Goal: Task Accomplishment & Management: Manage account settings

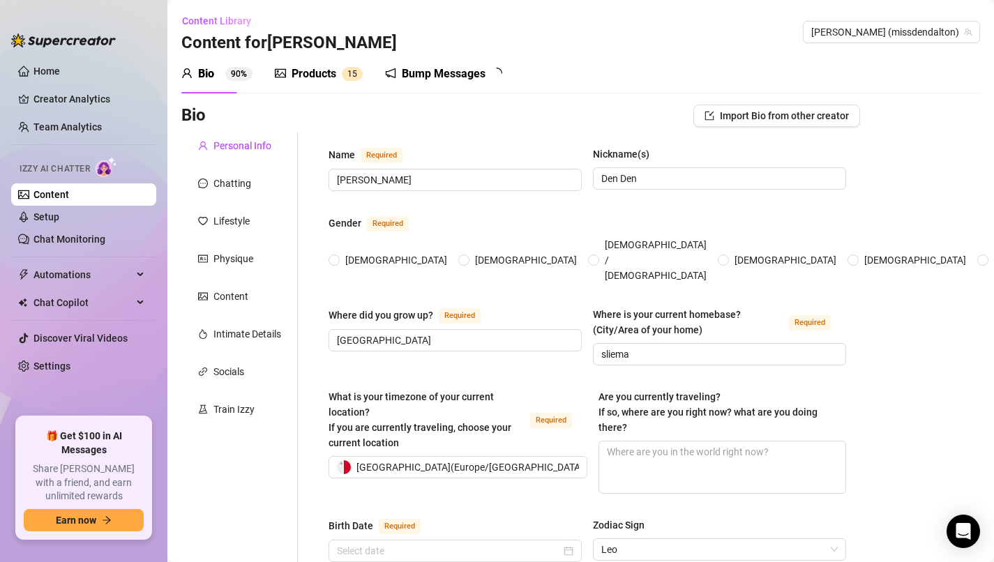
radio input "true"
type input "[DATE]"
click at [58, 216] on link "Setup" at bounding box center [46, 216] width 26 height 11
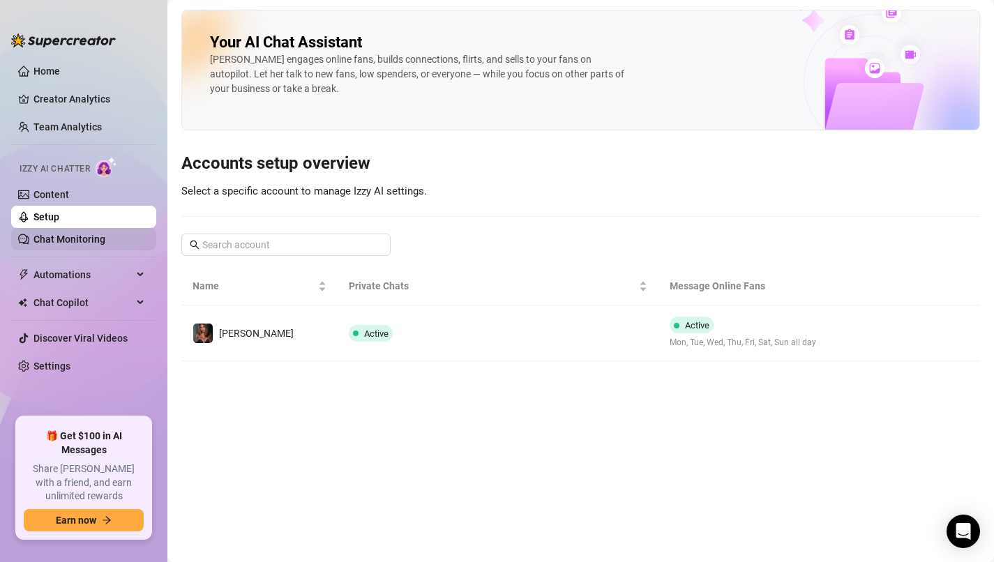
click at [80, 241] on link "Chat Monitoring" at bounding box center [69, 239] width 72 height 11
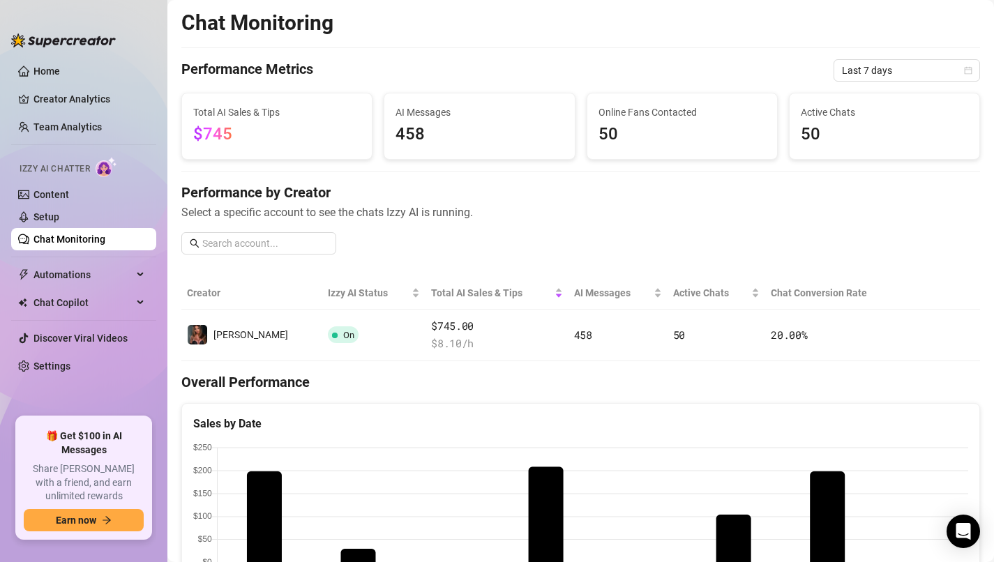
click at [244, 130] on span "$745" at bounding box center [276, 134] width 167 height 27
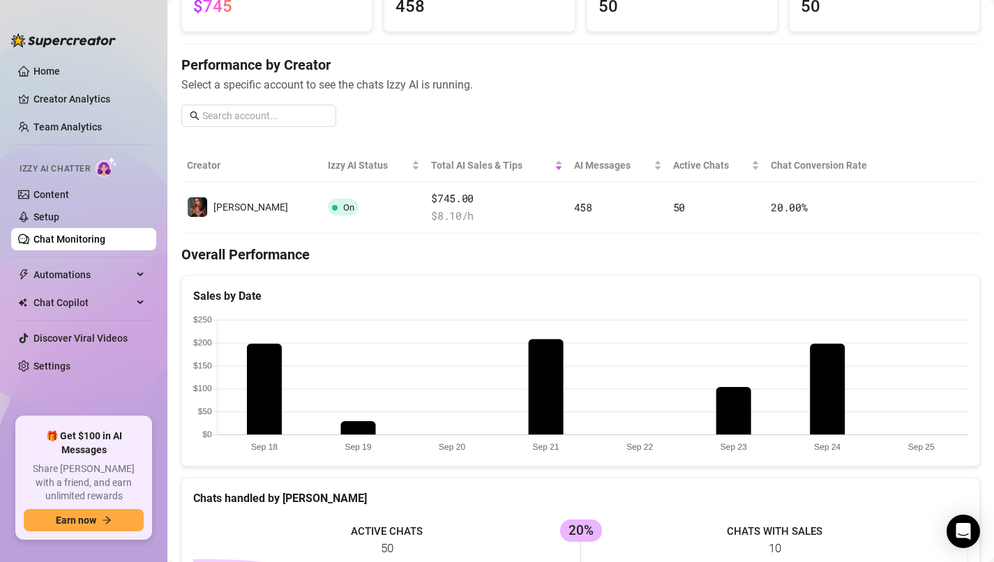
scroll to position [99, 0]
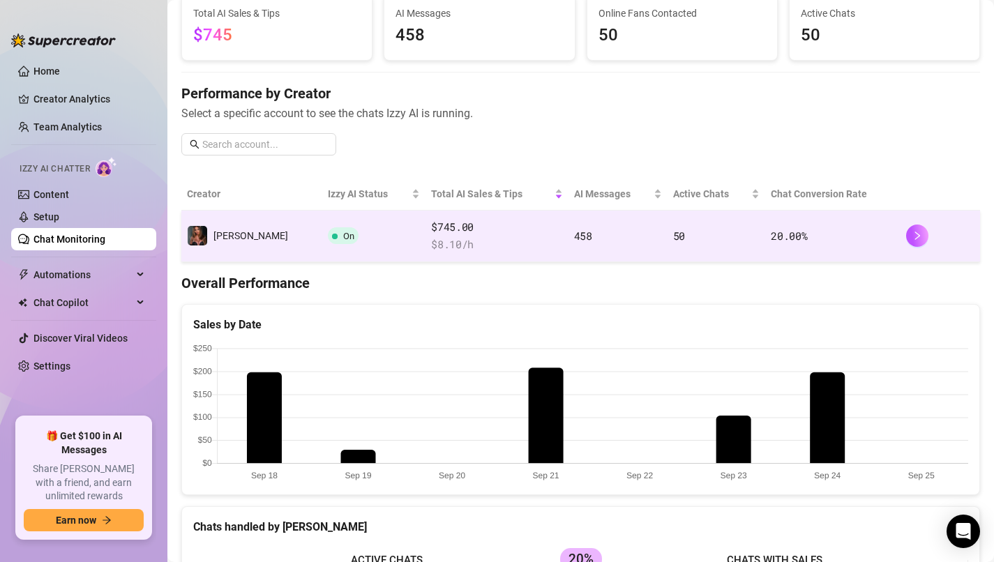
click at [929, 241] on div at bounding box center [940, 236] width 69 height 22
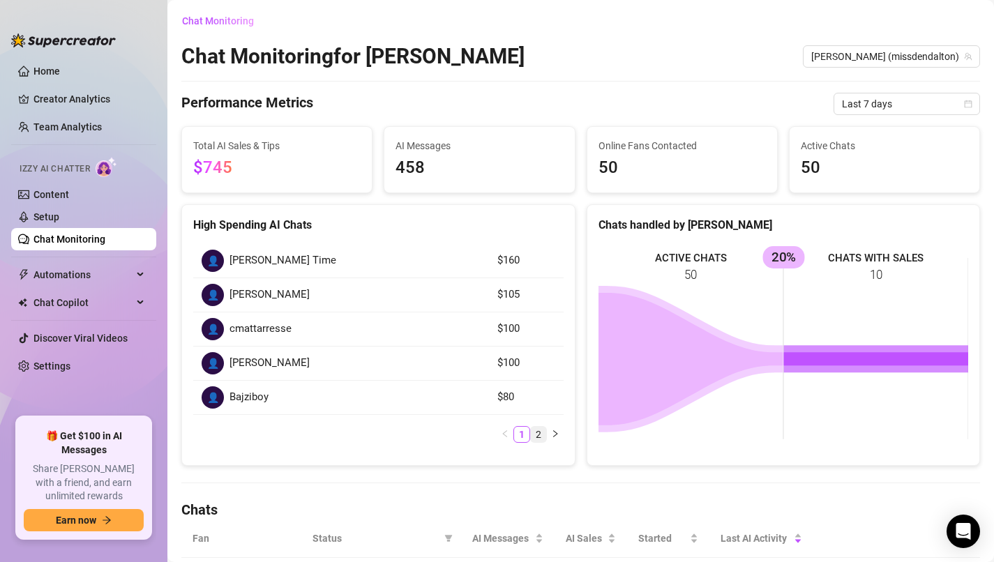
click at [539, 439] on link "2" at bounding box center [538, 434] width 15 height 15
click at [521, 433] on link "1" at bounding box center [521, 434] width 15 height 15
click at [55, 200] on link "Content" at bounding box center [51, 194] width 36 height 11
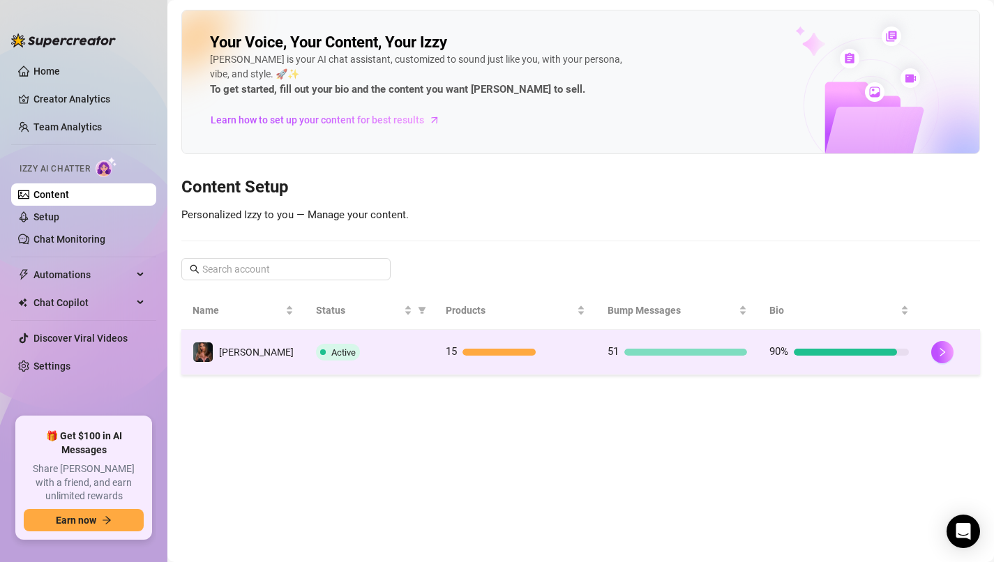
click at [632, 355] on div at bounding box center [685, 352] width 123 height 7
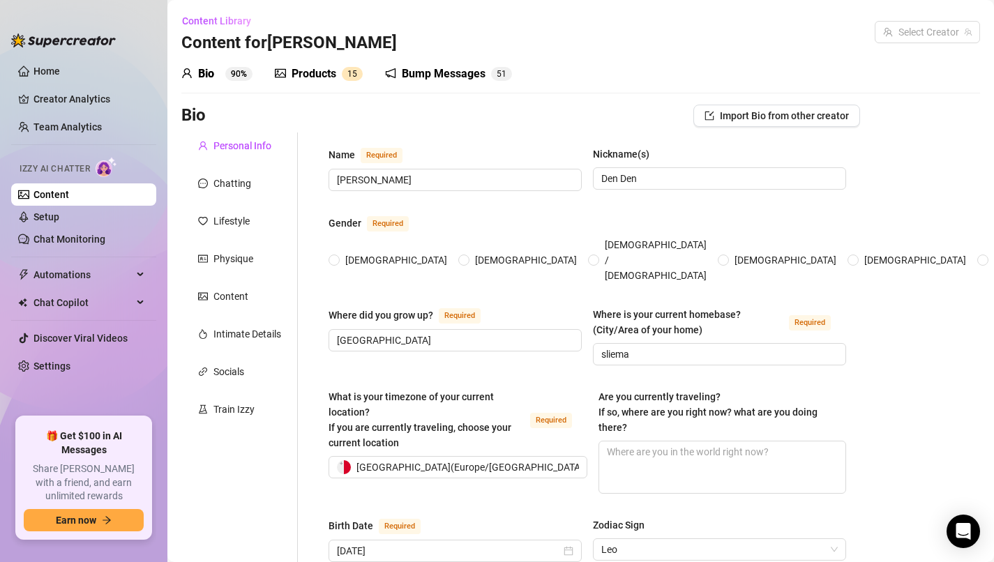
radio input "true"
click at [69, 194] on link "Content" at bounding box center [51, 194] width 36 height 11
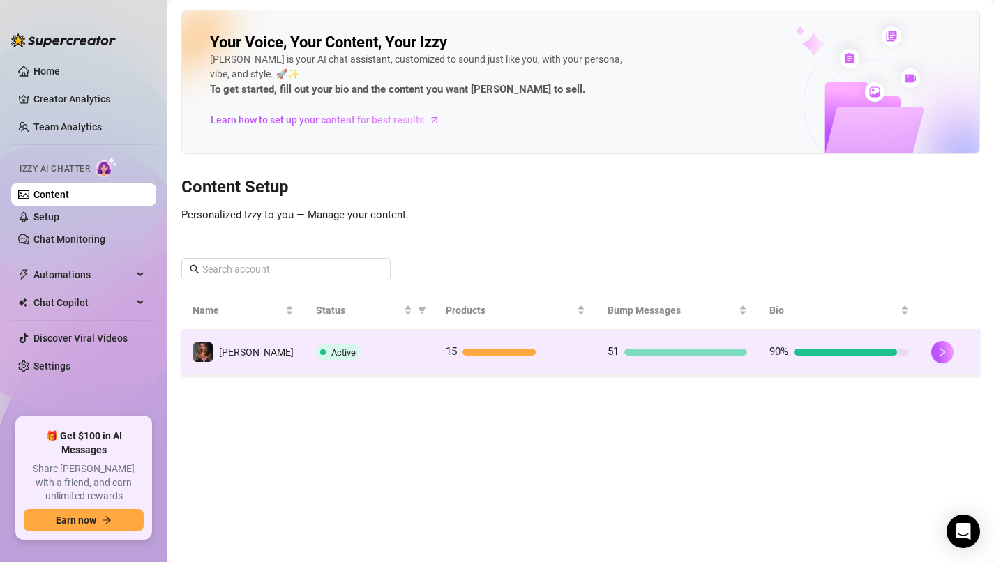
click at [785, 337] on td "90%" at bounding box center [839, 352] width 162 height 45
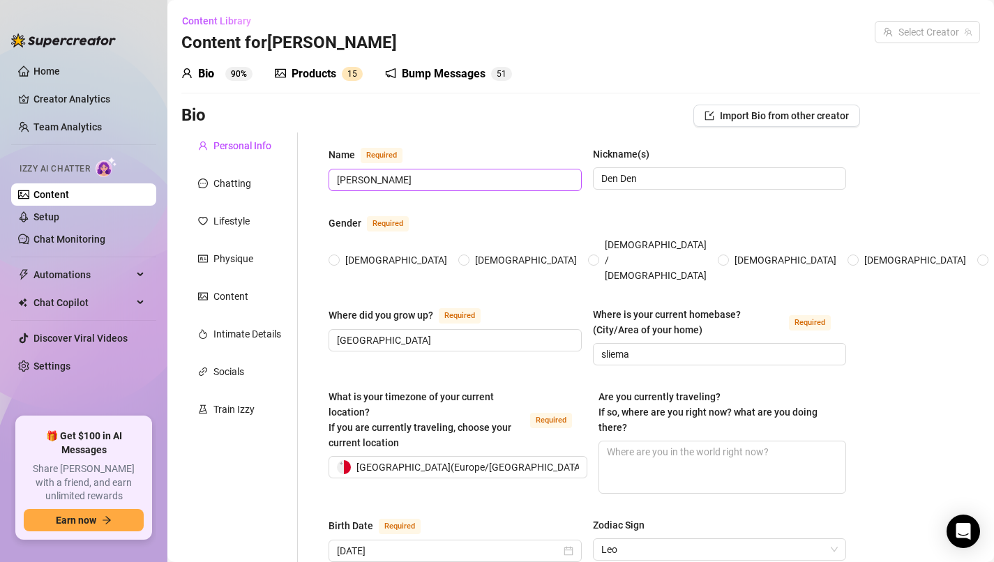
radio input "true"
click at [473, 73] on div "Bump Messages" at bounding box center [444, 74] width 84 height 17
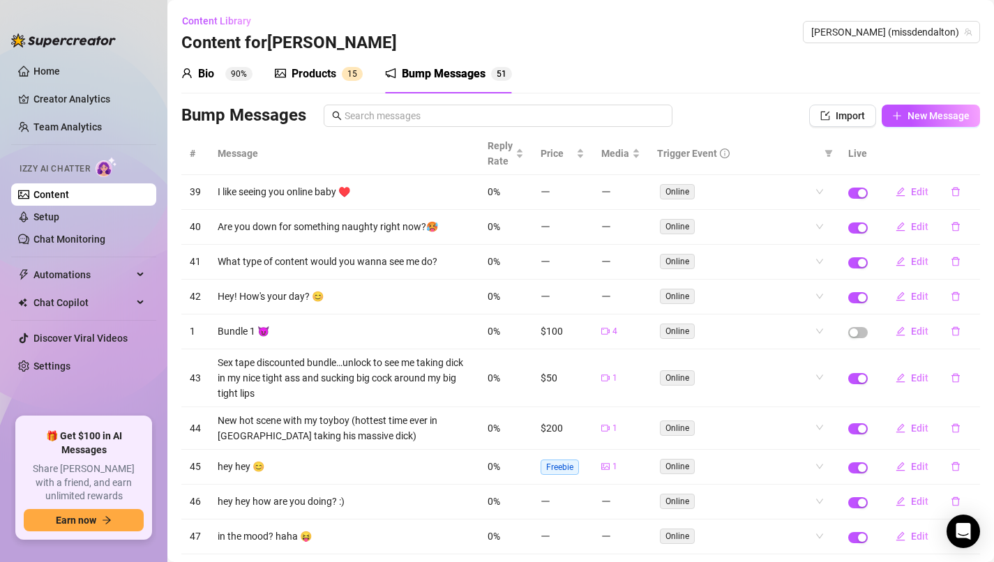
click at [56, 192] on link "Content" at bounding box center [51, 194] width 36 height 11
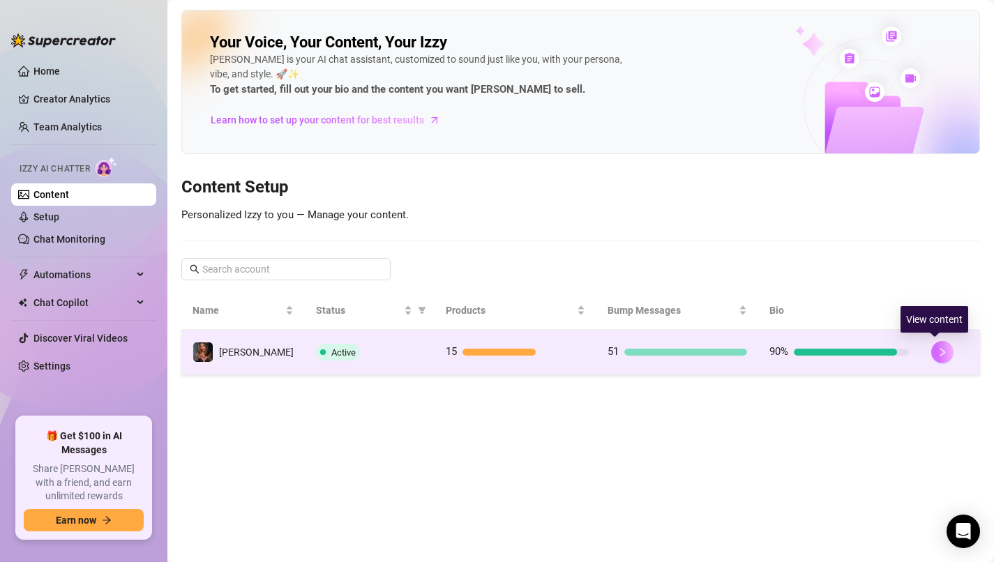
click at [938, 351] on icon "right" at bounding box center [943, 352] width 10 height 10
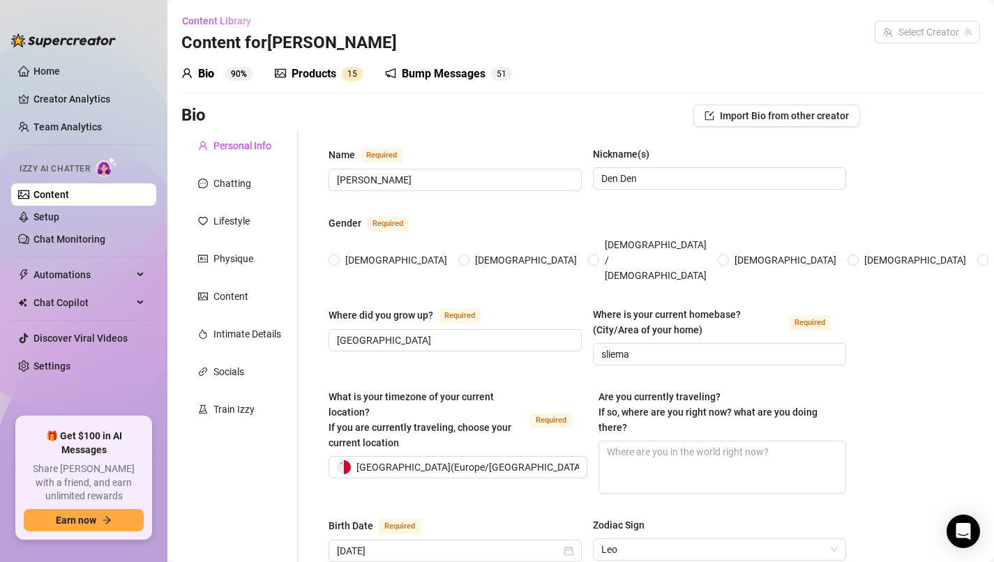
radio input "true"
click at [428, 80] on div "Bump Messages" at bounding box center [444, 74] width 84 height 17
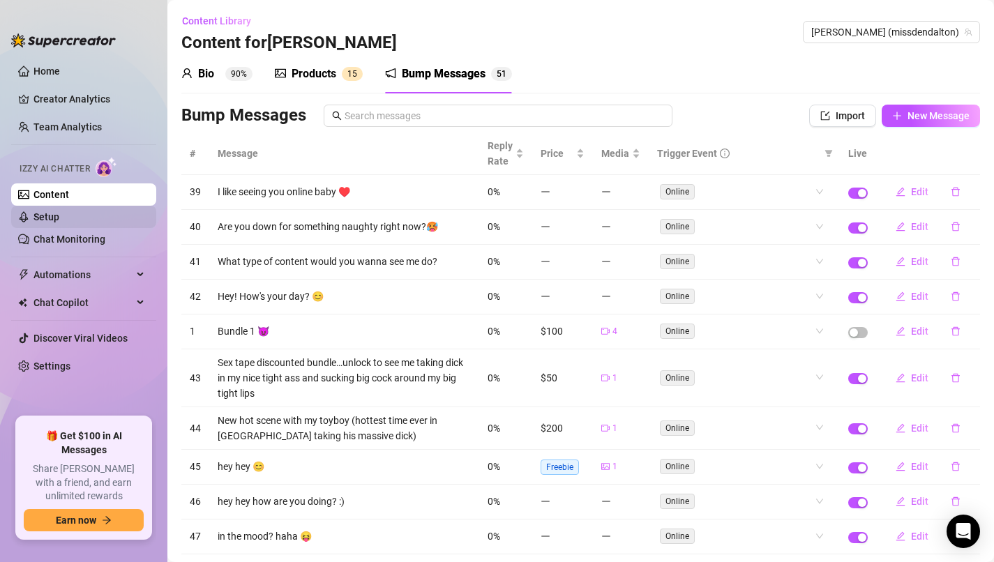
click at [50, 211] on link "Setup" at bounding box center [46, 216] width 26 height 11
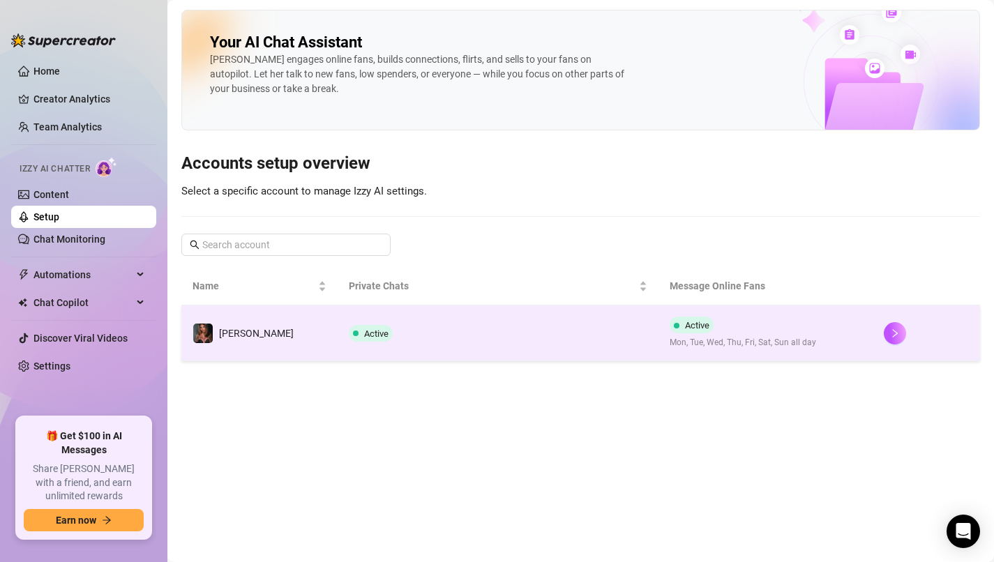
click at [763, 331] on div "Active Mon, Tue, Wed, Thu, Fri, Sat, Sun all day" at bounding box center [743, 333] width 147 height 33
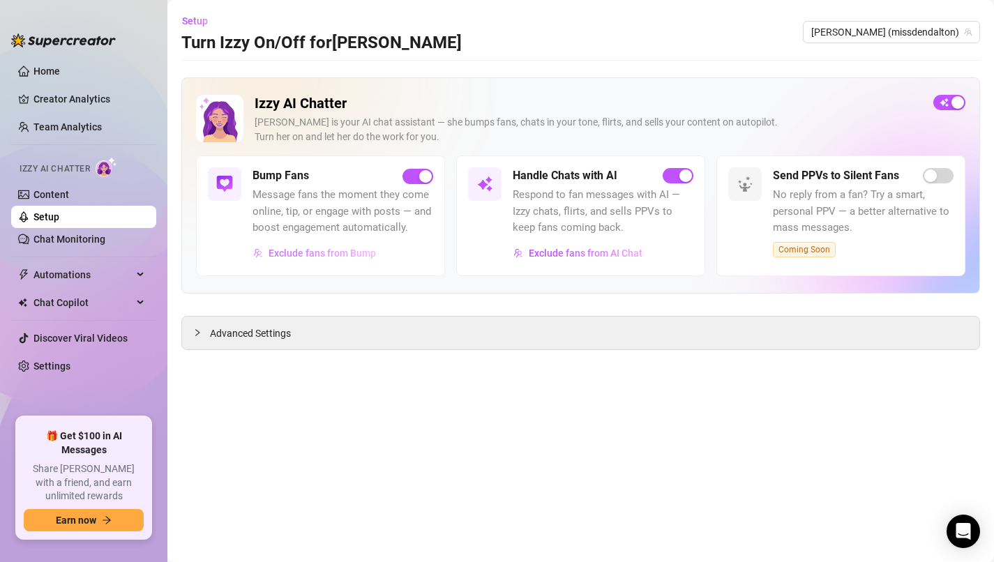
click at [324, 250] on span "Exclude fans from Bump" at bounding box center [322, 253] width 107 height 11
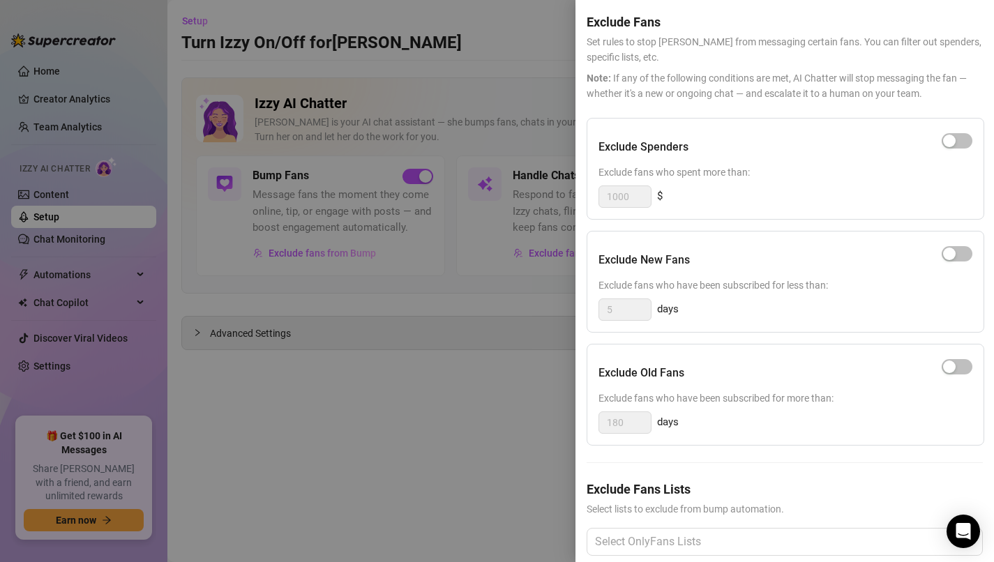
scroll to position [72, 0]
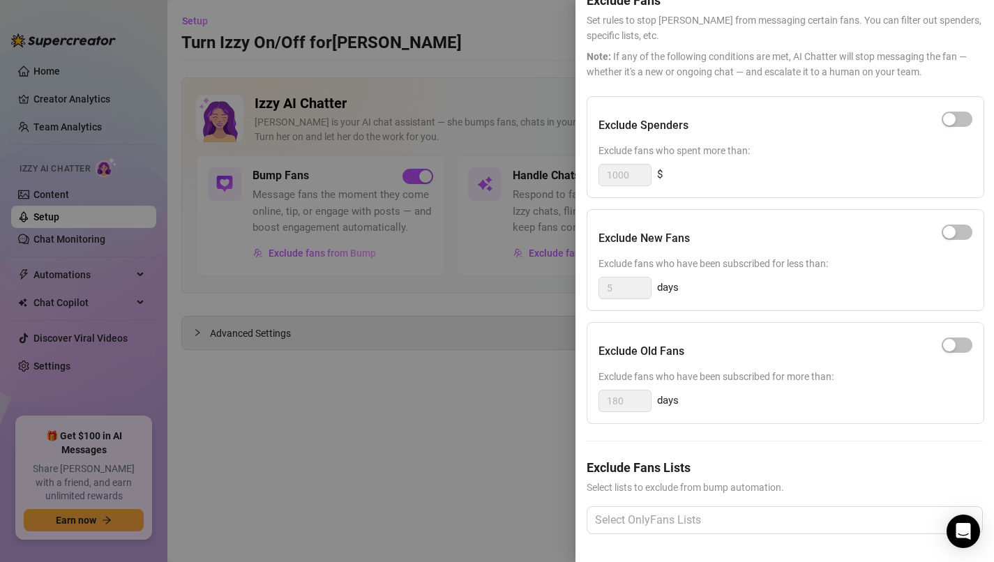
click at [450, 456] on div at bounding box center [497, 281] width 994 height 562
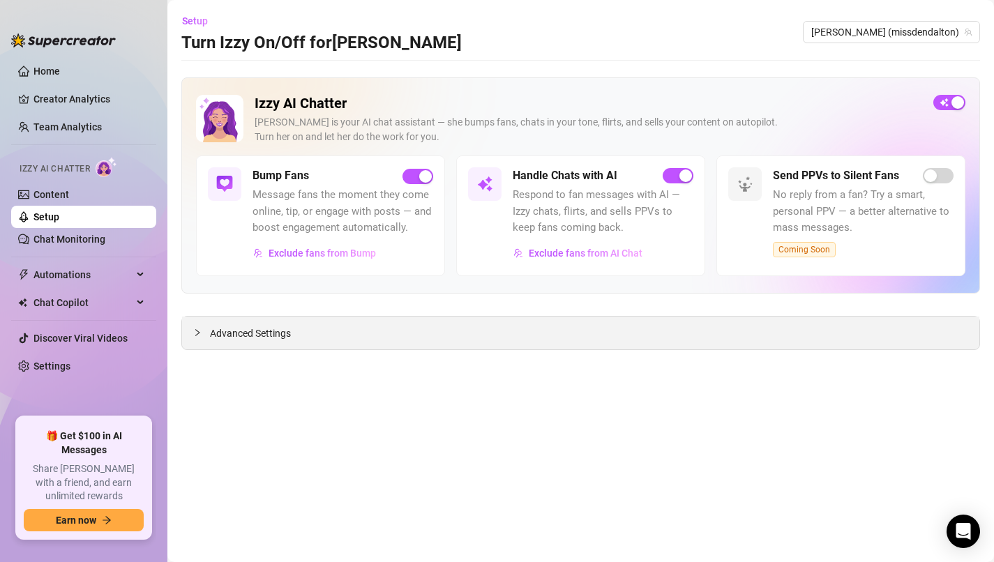
click at [309, 334] on div "Advanced Settings" at bounding box center [581, 333] width 798 height 33
click at [251, 329] on span "Advanced Settings" at bounding box center [250, 333] width 81 height 15
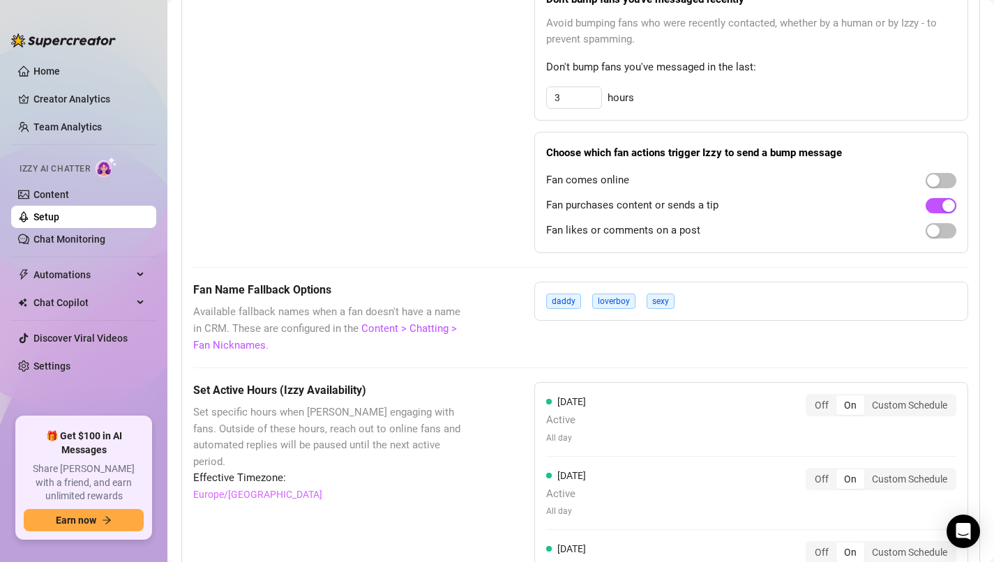
scroll to position [913, 0]
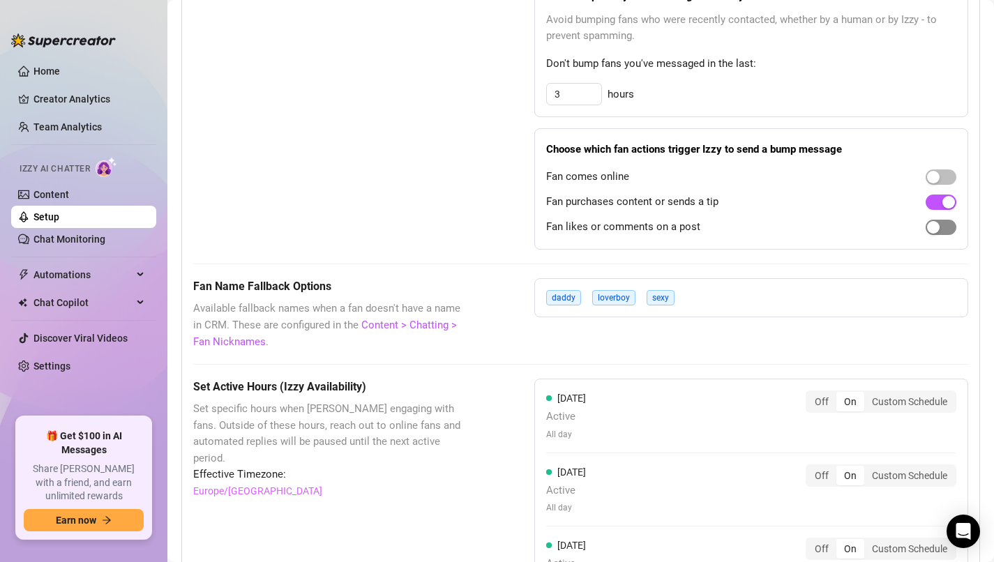
click at [939, 230] on div "button" at bounding box center [933, 227] width 13 height 13
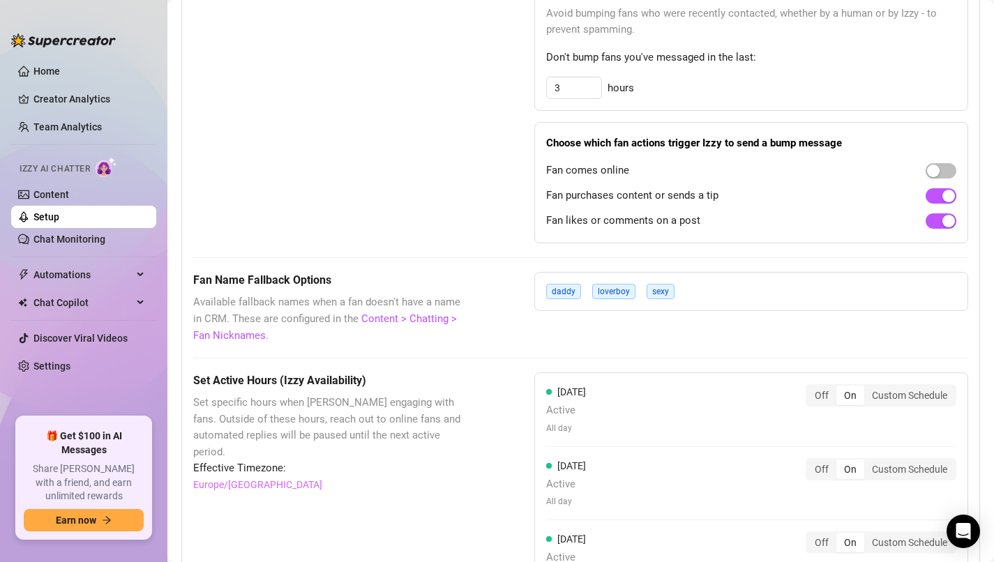
scroll to position [920, 0]
click at [294, 148] on div "Bump Fans Settings" at bounding box center [328, 19] width 271 height 447
